Goal: Transaction & Acquisition: Obtain resource

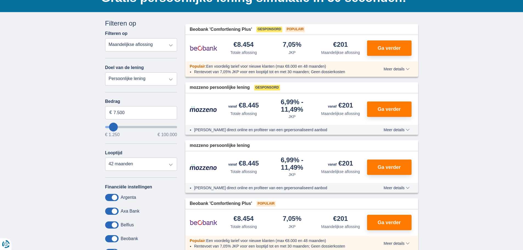
scroll to position [53, 0]
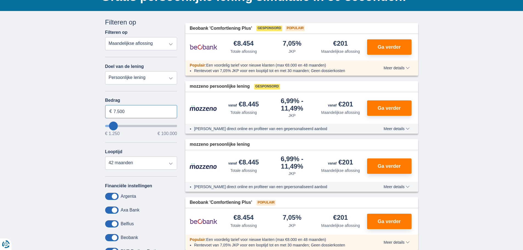
click at [131, 111] on input "7.500" at bounding box center [141, 111] width 72 height 13
type input "7"
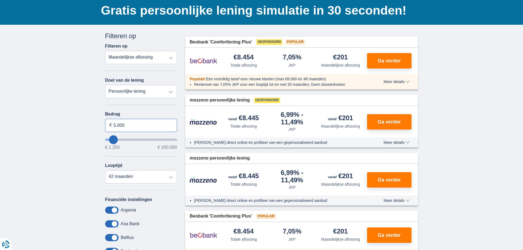
scroll to position [40, 0]
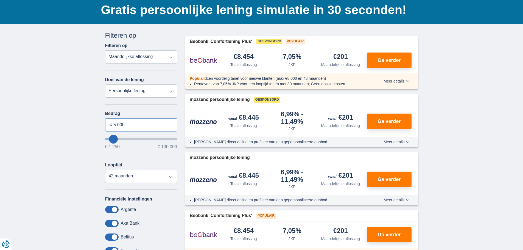
type input "5.000"
type input "5250"
select select "36"
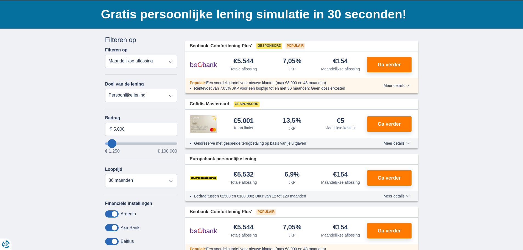
scroll to position [53, 0]
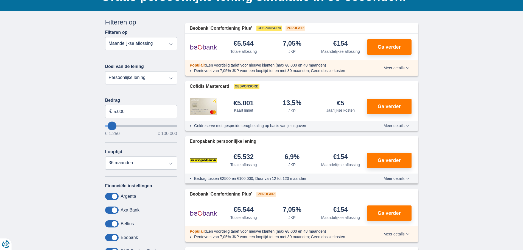
click at [392, 127] on span "Meer details" at bounding box center [397, 126] width 26 height 4
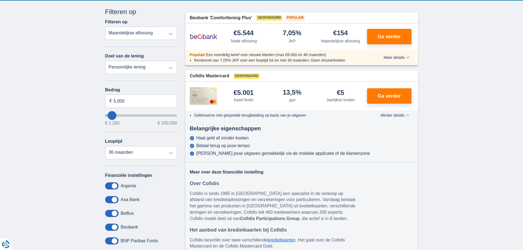
scroll to position [62, 0]
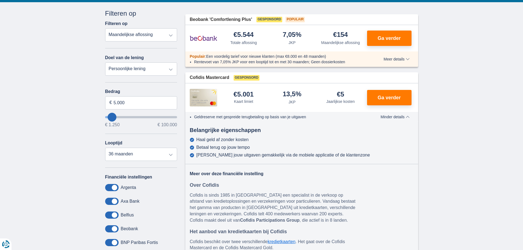
click at [396, 118] on span "Minder details" at bounding box center [395, 117] width 29 height 4
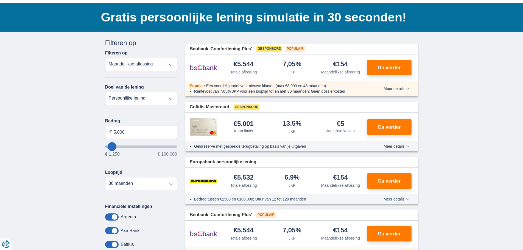
scroll to position [9, 0]
